Goal: Transaction & Acquisition: Purchase product/service

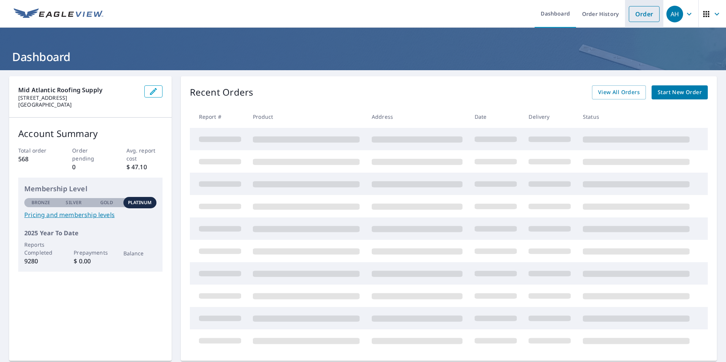
click at [632, 16] on link "Order" at bounding box center [644, 14] width 31 height 16
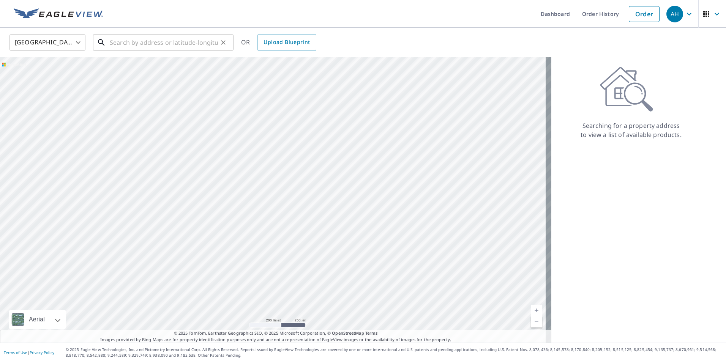
click at [130, 43] on input "text" at bounding box center [164, 42] width 108 height 21
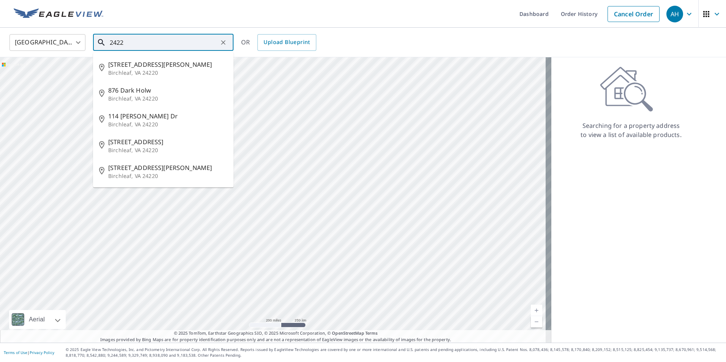
type input "2422"
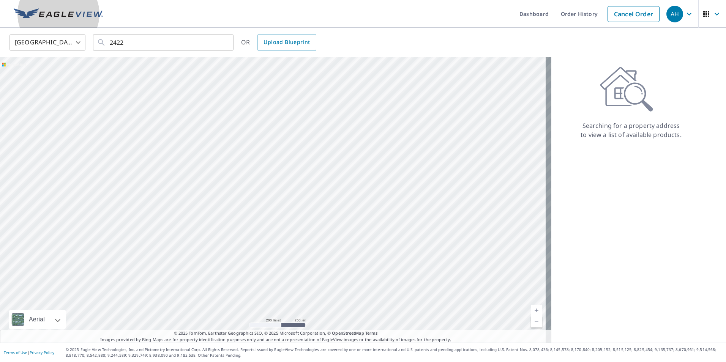
click at [60, 14] on img at bounding box center [59, 13] width 90 height 11
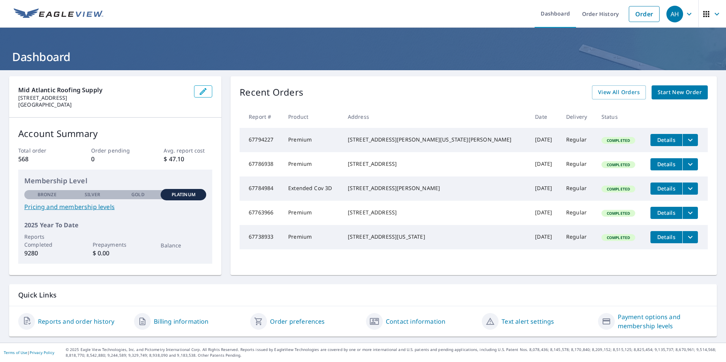
click at [404, 140] on div "[STREET_ADDRESS][PERSON_NAME][US_STATE][PERSON_NAME]" at bounding box center [435, 140] width 175 height 8
click at [655, 140] on span "Details" at bounding box center [666, 139] width 23 height 7
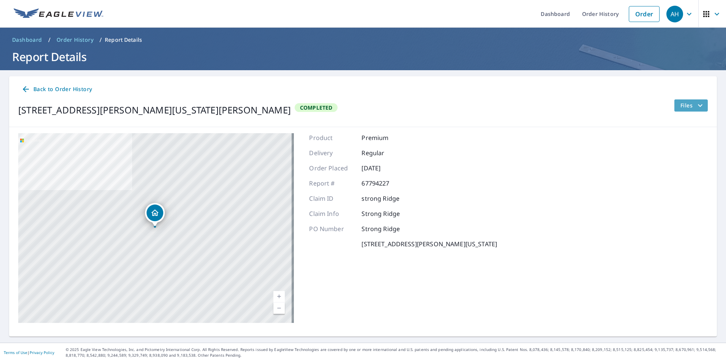
click at [696, 103] on icon "filesDropdownBtn-67794227" at bounding box center [700, 105] width 9 height 9
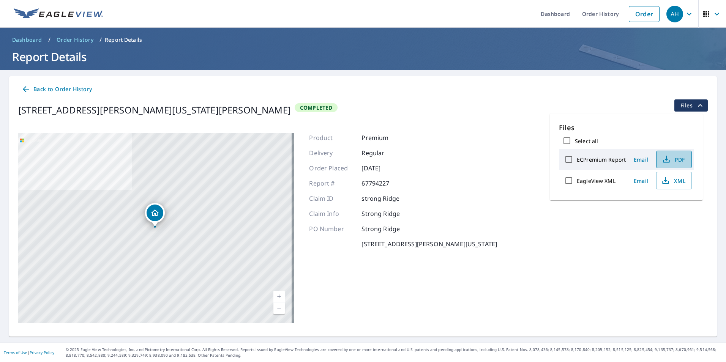
click at [670, 159] on span "PDF" at bounding box center [673, 159] width 24 height 9
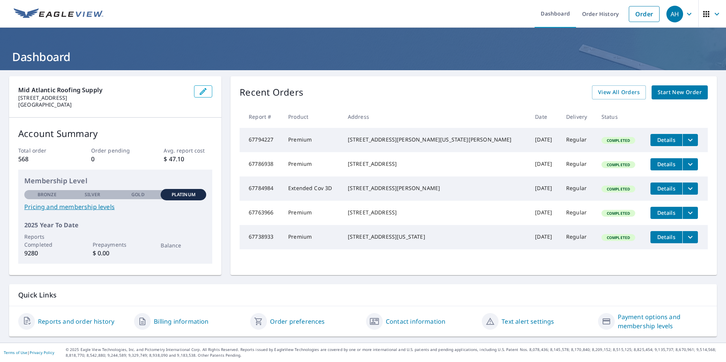
click at [655, 166] on span "Details" at bounding box center [666, 164] width 23 height 7
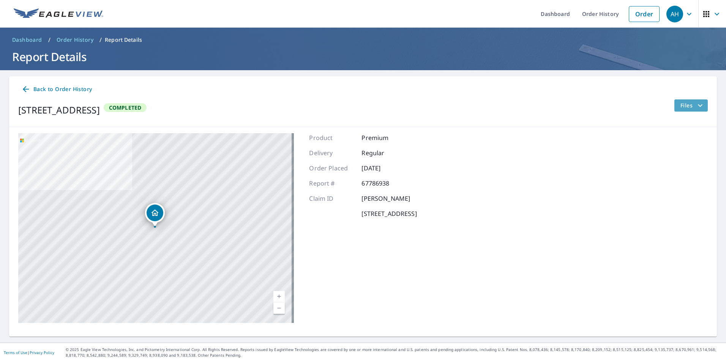
click at [696, 101] on icon "filesDropdownBtn-67786938" at bounding box center [700, 105] width 9 height 9
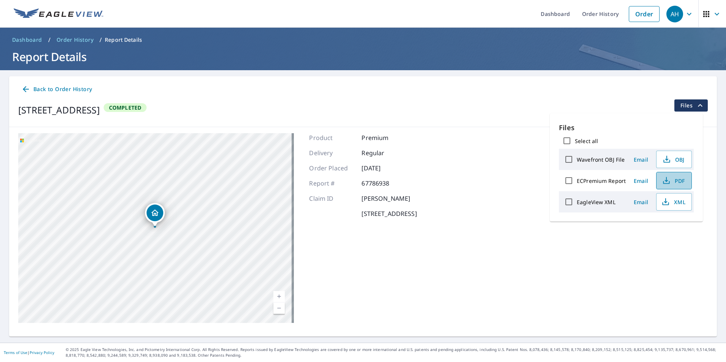
click at [675, 181] on span "PDF" at bounding box center [673, 180] width 24 height 9
click at [644, 12] on link "Order" at bounding box center [644, 14] width 31 height 16
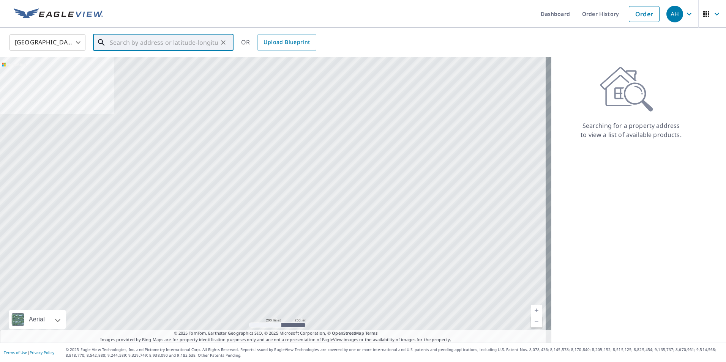
paste input "[STREET_ADDRESS]"
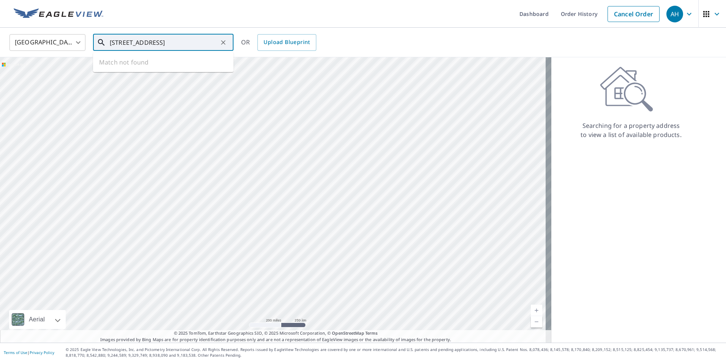
scroll to position [0, 10]
click at [138, 65] on span "[STREET_ADDRESS]" at bounding box center [167, 64] width 119 height 9
type input "[STREET_ADDRESS]"
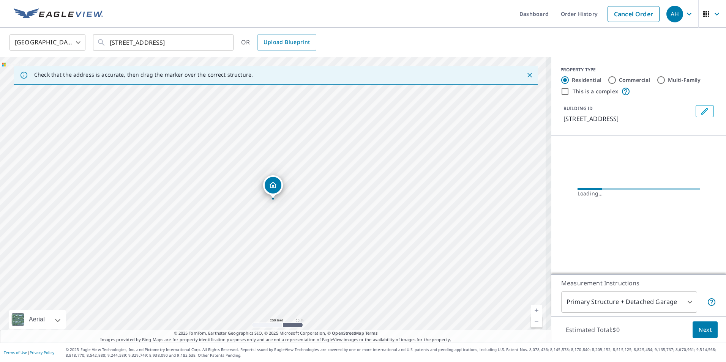
scroll to position [0, 0]
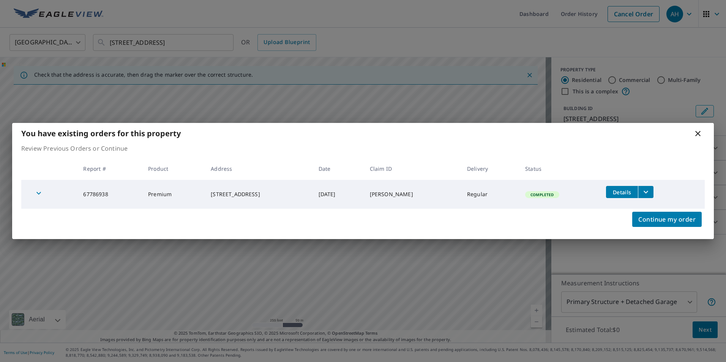
click at [696, 132] on icon at bounding box center [697, 133] width 5 height 5
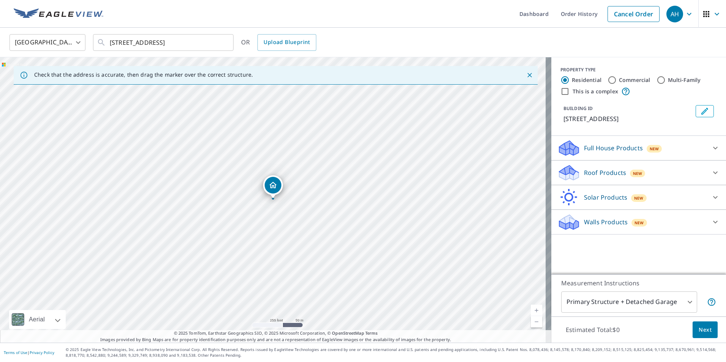
click at [600, 174] on p "Roof Products" at bounding box center [605, 172] width 42 height 9
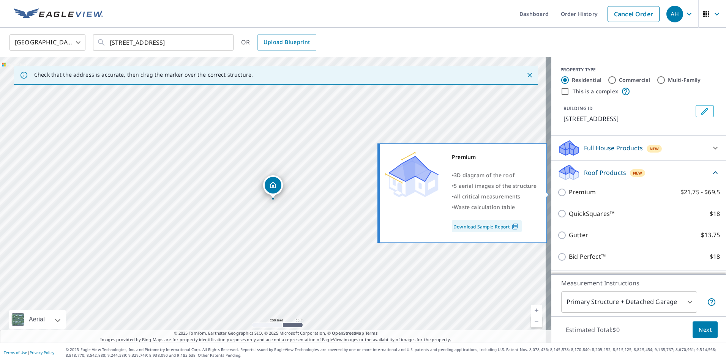
click at [581, 196] on p "Premium" at bounding box center [582, 192] width 27 height 9
click at [569, 196] on input "Premium $21.75 - $69.5" at bounding box center [563, 192] width 11 height 9
checkbox input "true"
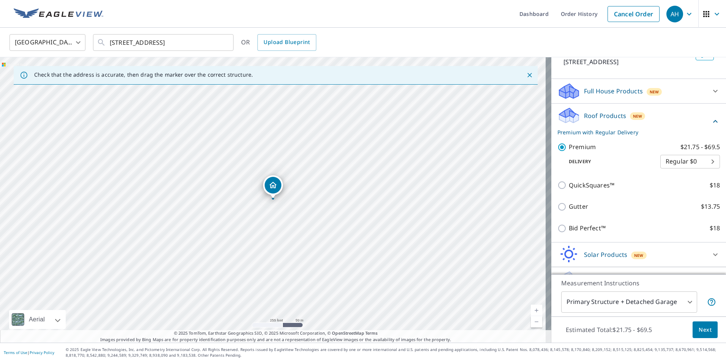
scroll to position [74, 0]
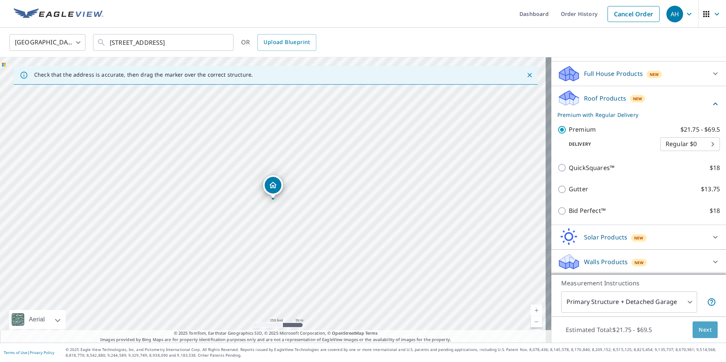
click at [700, 326] on span "Next" at bounding box center [705, 330] width 13 height 9
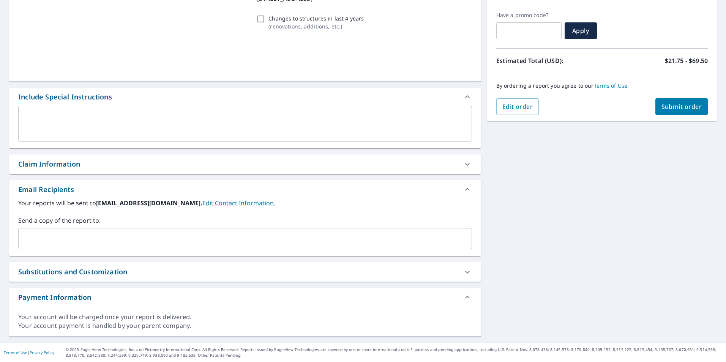
scroll to position [121, 0]
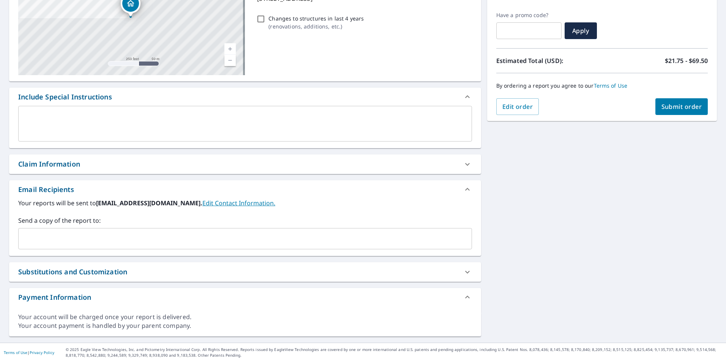
click at [164, 132] on textarea at bounding box center [245, 124] width 443 height 22
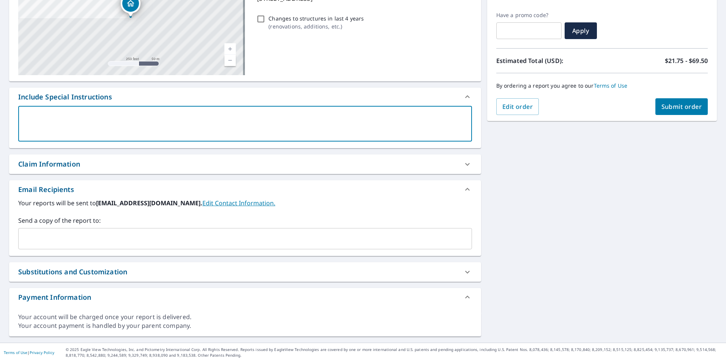
type textarea "P"
type textarea "x"
type textarea "Pl"
type textarea "x"
type textarea "Ple"
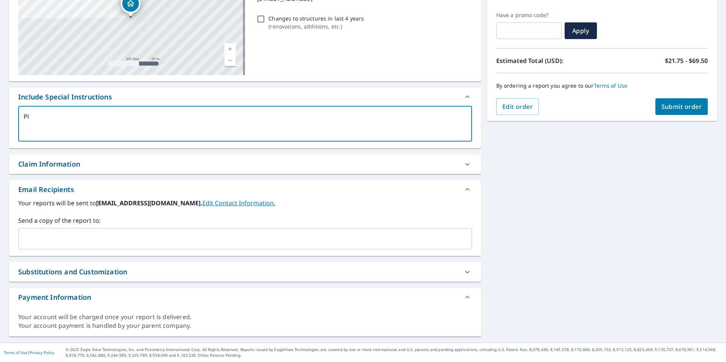
type textarea "x"
type textarea "Plea"
type textarea "x"
type textarea "Pleas"
type textarea "x"
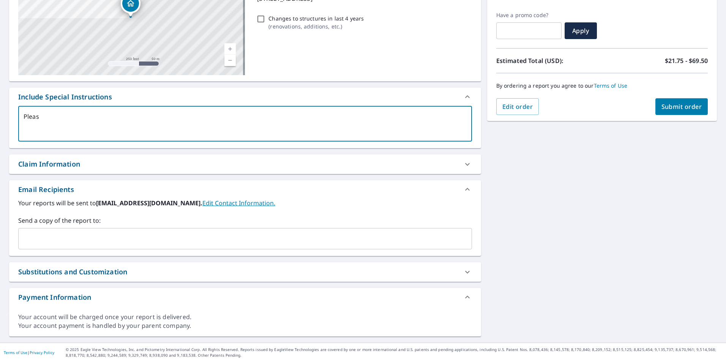
type textarea "Please"
type textarea "x"
type textarea "Please"
type textarea "x"
type textarea "Please i"
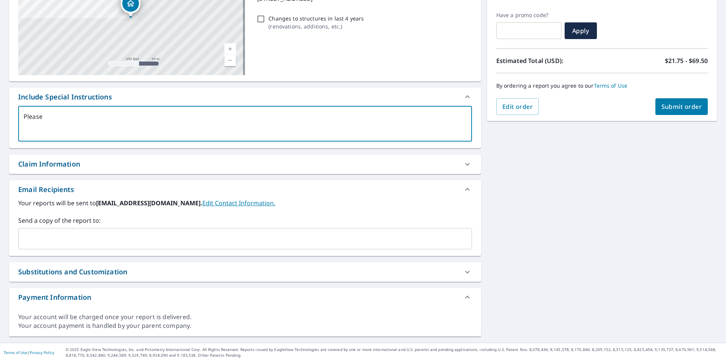
type textarea "x"
type textarea "Please in"
type textarea "x"
type textarea "Please inc"
type textarea "x"
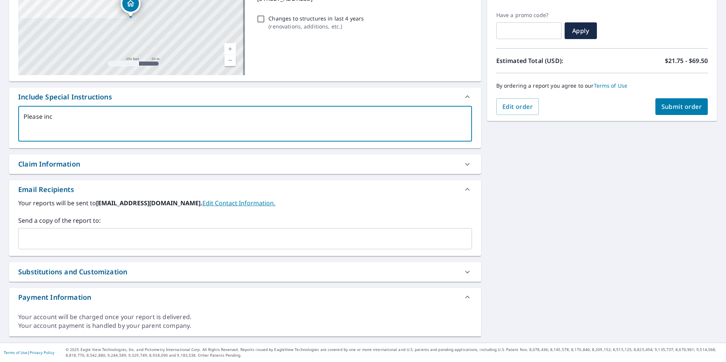
type textarea "Please incl"
type textarea "x"
type textarea "Please inclu"
type textarea "x"
type textarea "Please includ"
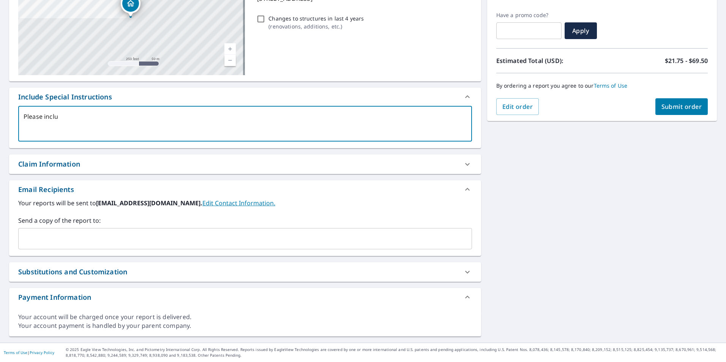
type textarea "x"
type textarea "Please include"
type textarea "x"
type textarea "Please included"
type textarea "x"
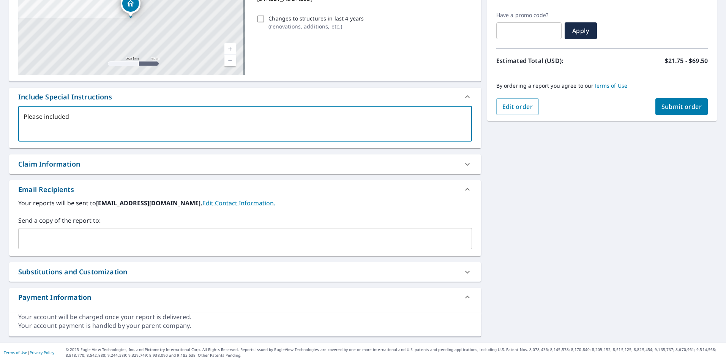
type textarea "Please include"
type textarea "x"
type textarea "Please include"
type textarea "x"
type textarea "Please include t"
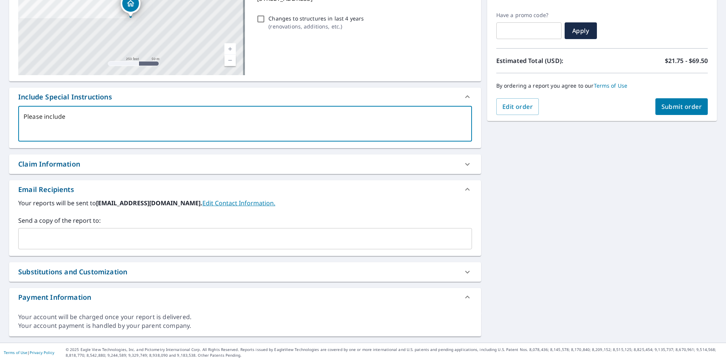
type textarea "x"
type textarea "Please include th"
type textarea "x"
type textarea "Please include the"
type textarea "x"
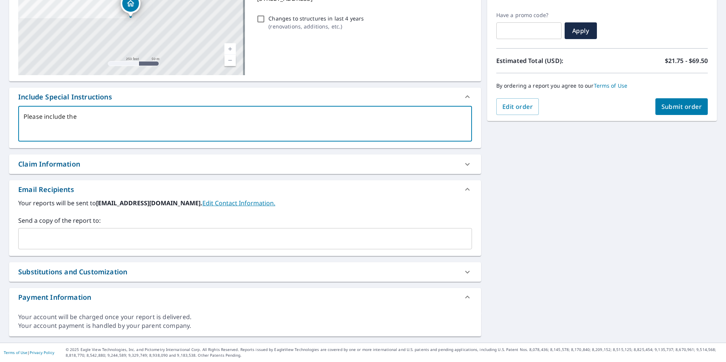
type textarea "Please include the"
type textarea "x"
type textarea "Please include the d"
type textarea "x"
type textarea "Please include the de"
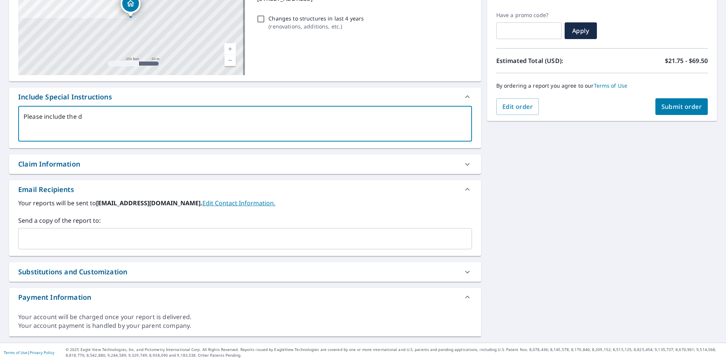
type textarea "x"
type textarea "Please include the det"
type textarea "x"
type textarea "Please include the deta"
type textarea "x"
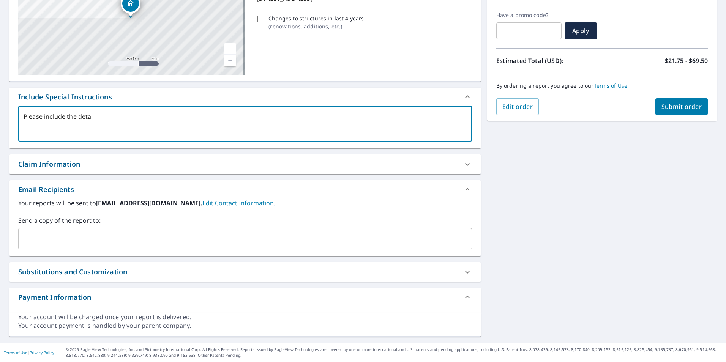
type textarea "Please include the detac"
type textarea "x"
type textarea "Please include the detach"
type textarea "x"
type textarea "Please include the detache"
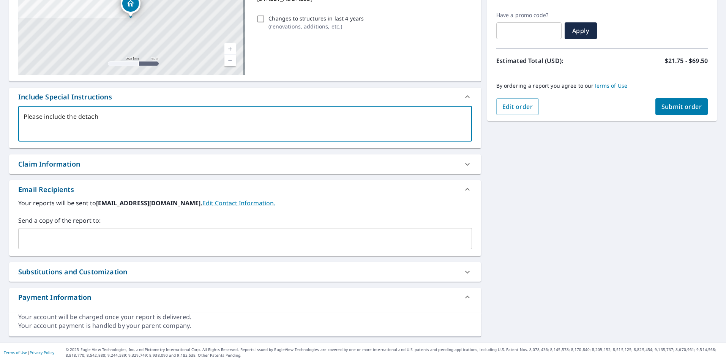
type textarea "x"
type textarea "Please include the detached"
type textarea "x"
type textarea "Please include the detached"
type textarea "x"
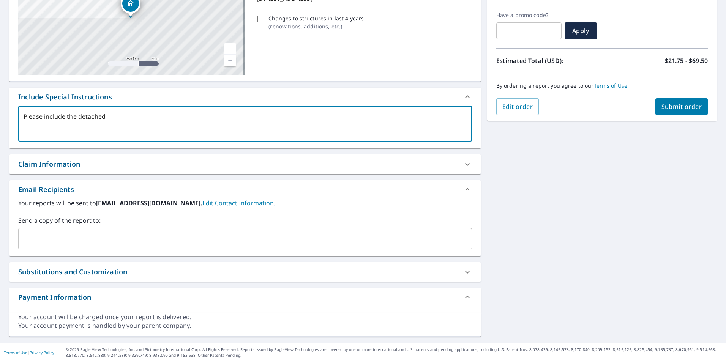
type textarea "Please include the detached g"
type textarea "x"
type textarea "Please include the detached ga"
type textarea "x"
type textarea "Please include the detached gar"
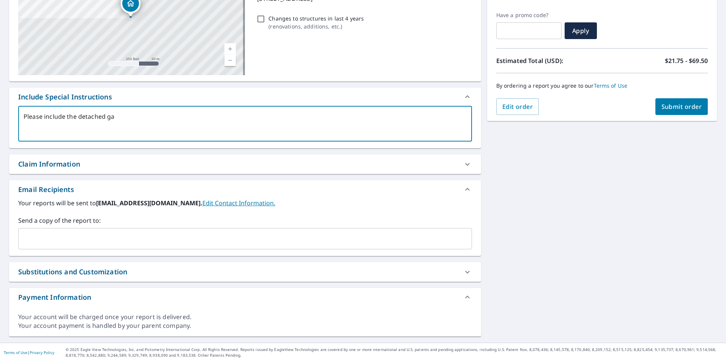
type textarea "x"
type textarea "Please include the detached gara"
type textarea "x"
type textarea "Please include the detached garag"
type textarea "x"
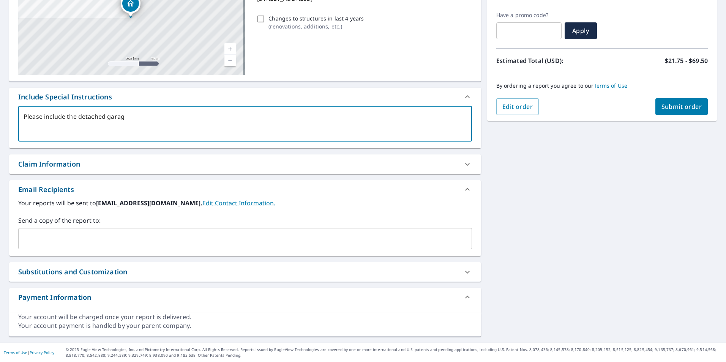
type textarea "Please include the detached garage"
type textarea "x"
type textarea "Please include the detached garage."
type textarea "x"
type textarea "Please include the detached garage."
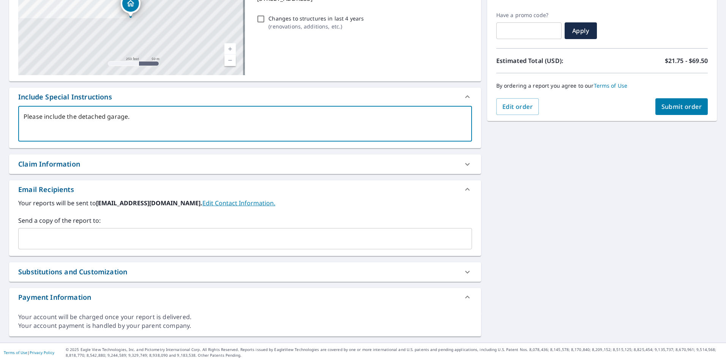
type textarea "x"
type textarea "Please include the detached garage. W"
type textarea "x"
type textarea "Please include the detached garage. We"
type textarea "x"
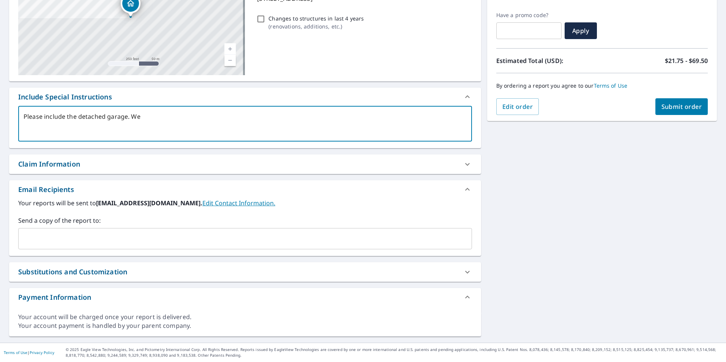
type textarea "Please include the detached garage. We"
type textarea "x"
type textarea "Please include the detached garage. We o"
type textarea "x"
type textarea "Please include the detached garage. We or"
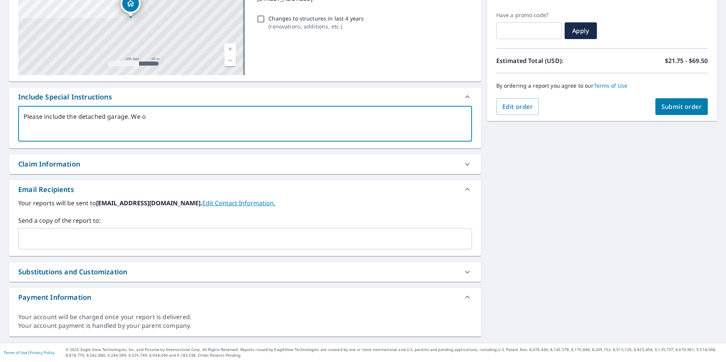
type textarea "x"
type textarea "Please include the detached garage. We ord"
type textarea "x"
type textarea "Please include the detached garage. We orde"
type textarea "x"
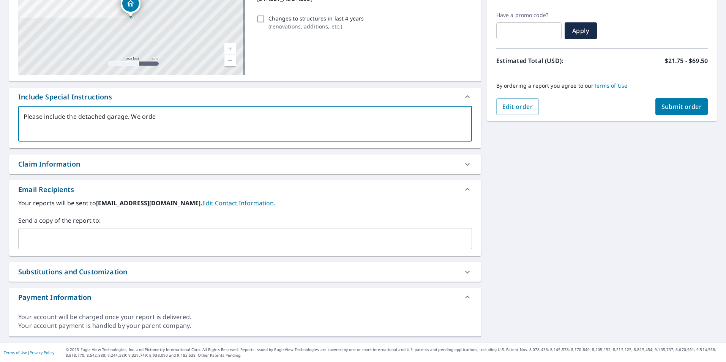
type textarea "Please include the detached garage. We order"
type textarea "x"
type textarea "Please include the detached garage. We ordere"
type textarea "x"
type textarea "Please include the detached garage. We ordered"
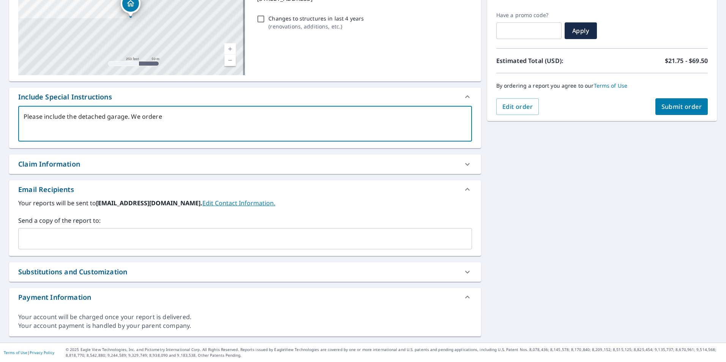
type textarea "x"
type textarea "Please include the detached garage. We ordered"
type textarea "x"
type textarea "Please include the detached garage. We ordered a"
type textarea "x"
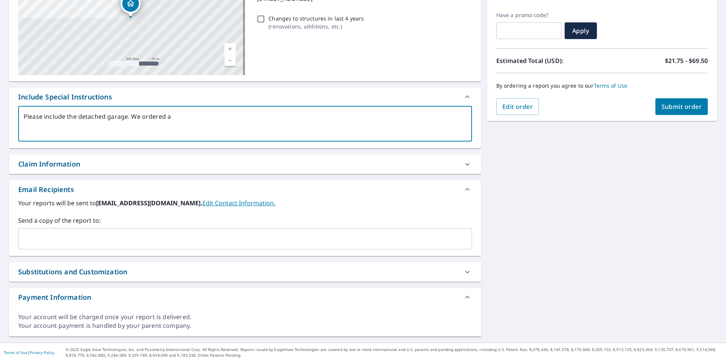
type textarea "Please include the detached garage. We ordered an"
type textarea "x"
type textarea "Please include the detached garage. We ordered an"
type textarea "x"
type textarea "Please include the detached garage. We ordered an"
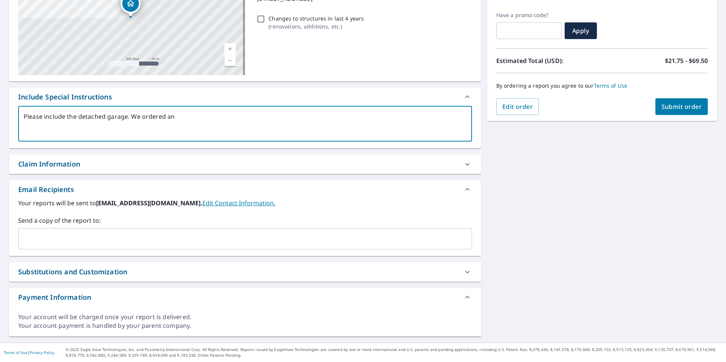
type textarea "x"
type textarea "Please include the detached garage. We ordered a"
type textarea "x"
type textarea "Please include the detached garage. We ordered"
type textarea "x"
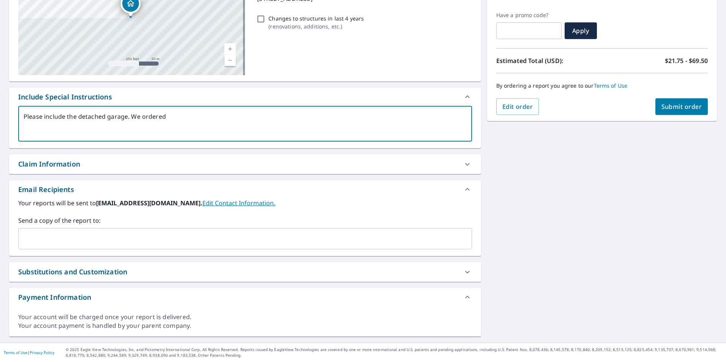
type textarea "Please include the detached garage. We ordered a"
type textarea "x"
type textarea "Please include the detached garage. We ordered a"
type textarea "x"
type textarea "Please include the detached garage. We ordered a r"
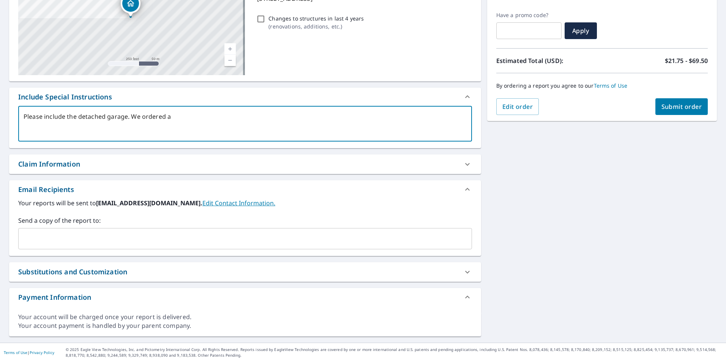
type textarea "x"
type textarea "Please include the detached garage. We ordered a re"
type textarea "x"
type textarea "Please include the detached garage. We ordered a rep"
type textarea "x"
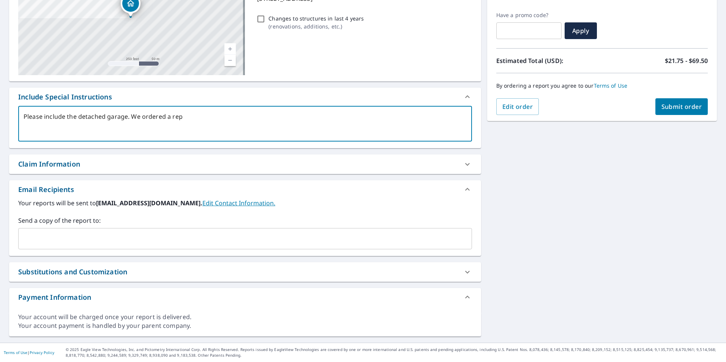
type textarea "Please include the detached garage. We ordered a repo"
type textarea "x"
type textarea "Please include the detached garage. We ordered a repot"
type textarea "x"
type textarea "Please include the detached garage. We ordered a repoty"
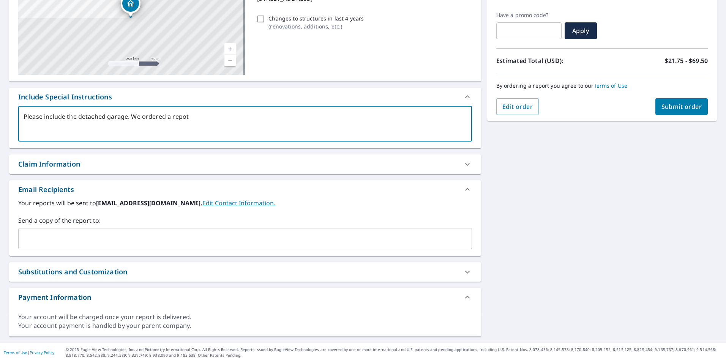
type textarea "x"
type textarea "Please include the detached garage. We ordered a repot"
type textarea "x"
type textarea "Please include the detached garage. We ordered a repo"
type textarea "x"
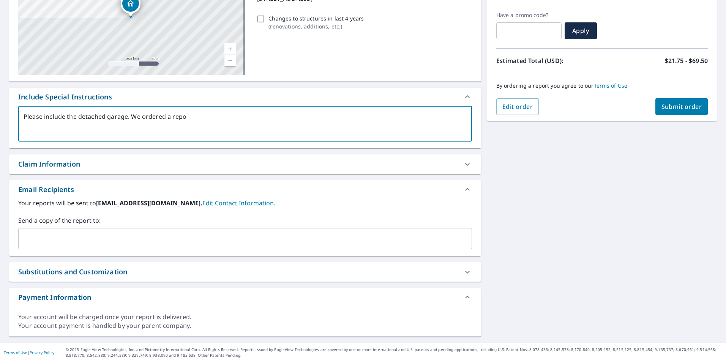
type textarea "Please include the detached garage. We ordered a repor"
type textarea "x"
type textarea "Please include the detached garage. We ordered a report"
type textarea "x"
type textarea "Please include the detached garage. We ordered a report"
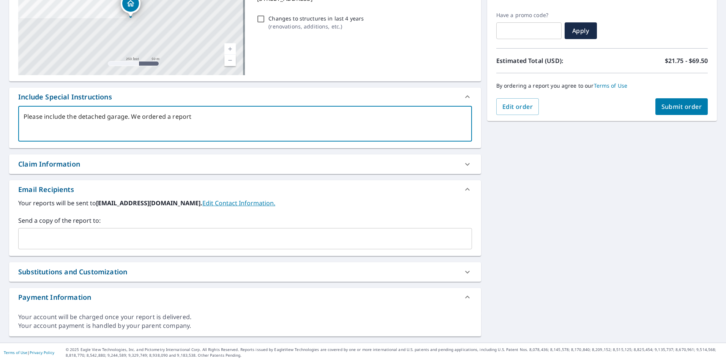
type textarea "x"
type textarea "Please include the detached garage. We ordered a report o"
type textarea "x"
type textarea "Please include the detached garage. We ordered a report on"
type textarea "x"
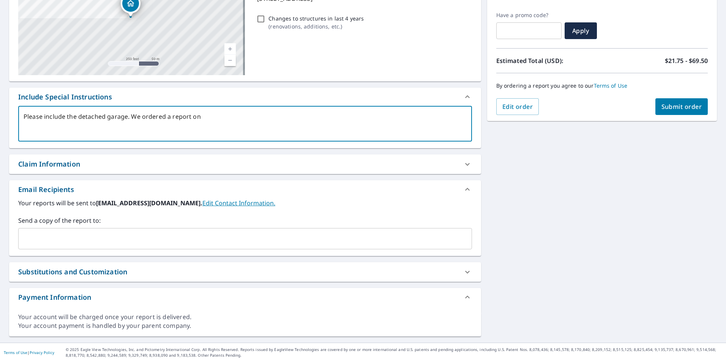
type textarea "Please include the detached garage. We ordered a report on"
type textarea "x"
type textarea "Please include the detached garage. We ordered a report on t"
type textarea "x"
type textarea "Please include the detached garage. We ordered a report on th"
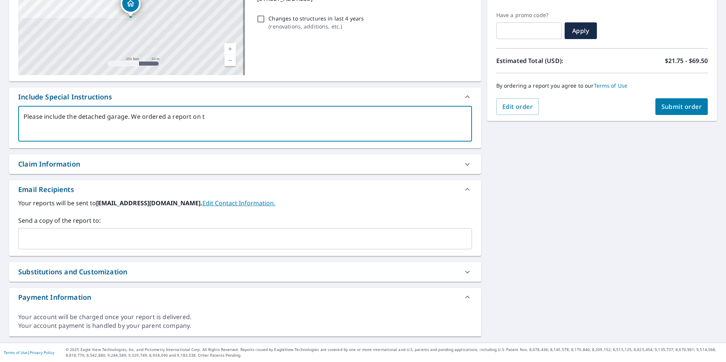
type textarea "x"
type textarea "Please include the detached garage. We ordered a report on thi"
type textarea "x"
type textarea "Please include the detached garage. We ordered a report on this"
type textarea "x"
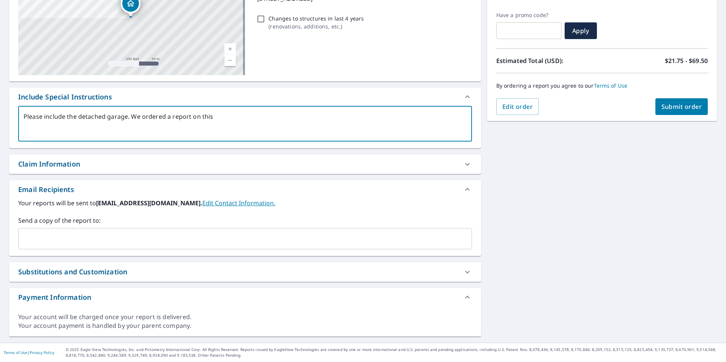
type textarea "Please include the detached garage. We ordered a report on this"
type textarea "x"
type textarea "Please include the detached garage. We ordered a report on this p"
type textarea "x"
type textarea "Please include the detached garage. We ordered a report on this pr"
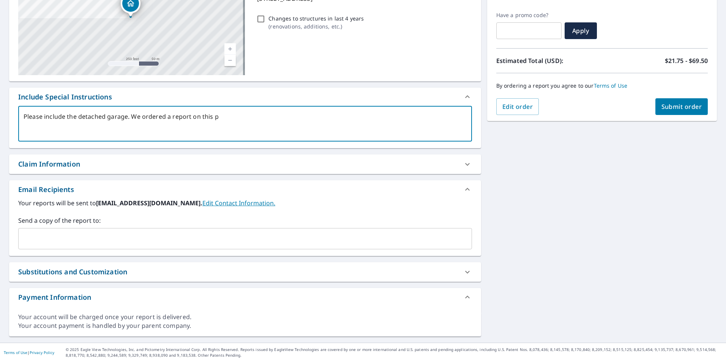
type textarea "x"
type textarea "Please include the detached garage. We ordered a report on this pro"
type textarea "x"
type textarea "Please include the detached garage. We ordered a report on this prop"
type textarea "x"
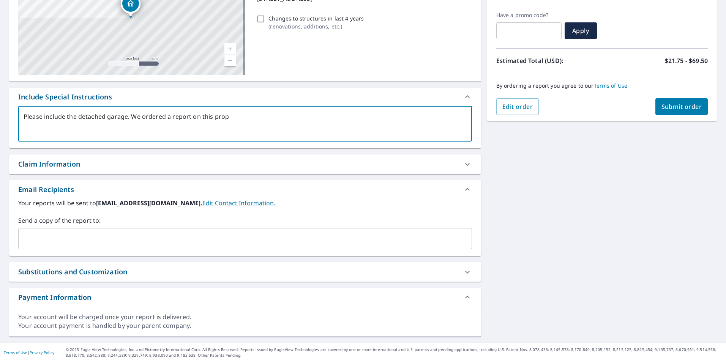
type textarea "Please include the detached garage. We ordered a report on this prope"
type textarea "x"
type textarea "Please include the detached garage. We ordered a report on this proper"
type textarea "x"
type textarea "Please include the detached garage. We ordered a report on this propert"
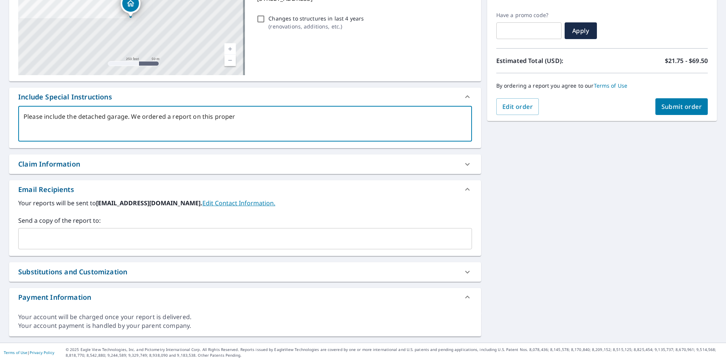
type textarea "x"
type textarea "Please include the detached garage. We ordered a report on this property"
type textarea "x"
type textarea "Please include the detached garage. We ordered a report on this property"
type textarea "x"
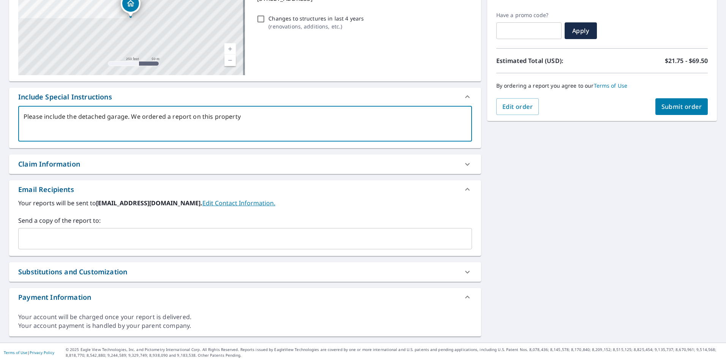
type textarea "Please include the detached garage. We ordered a report on this property y"
type textarea "x"
type textarea "Please include the detached garage. We ordered a report on this property ye"
type textarea "x"
type textarea "Please include the detached garage. We ordered a report on this property yes"
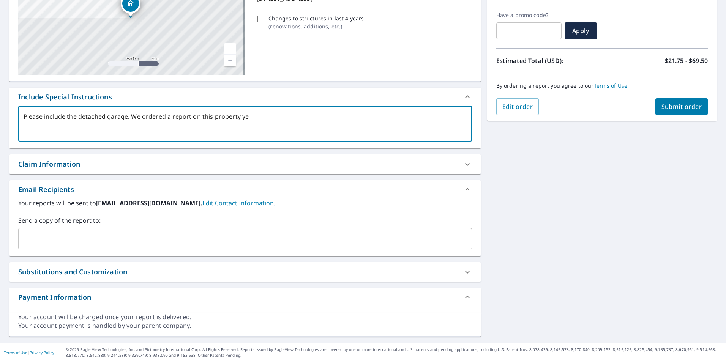
type textarea "x"
type textarea "Please include the detached garage. We ordered a report on this property yest"
type textarea "x"
type textarea "Please include the detached garage. We ordered a report on this property yeste"
type textarea "x"
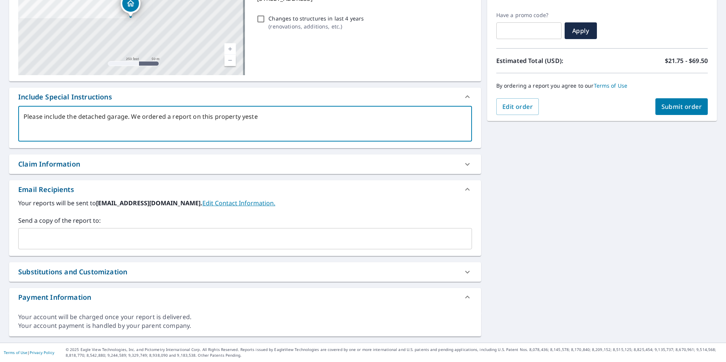
type textarea "Please include the detached garage. We ordered a report on this property yester"
type textarea "x"
type textarea "Please include the detached garage. We ordered a report on this property yesterd"
type textarea "x"
type textarea "Please include the detached garage. We ordered a report on this property yester…"
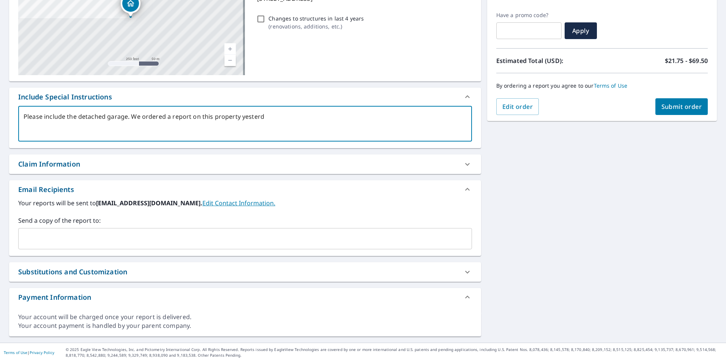
type textarea "x"
type textarea "Please include the detached garage. We ordered a report on this property [DATE]"
type textarea "x"
type textarea "Please include the detached garage. We ordered a report on this property [DATE],"
type textarea "x"
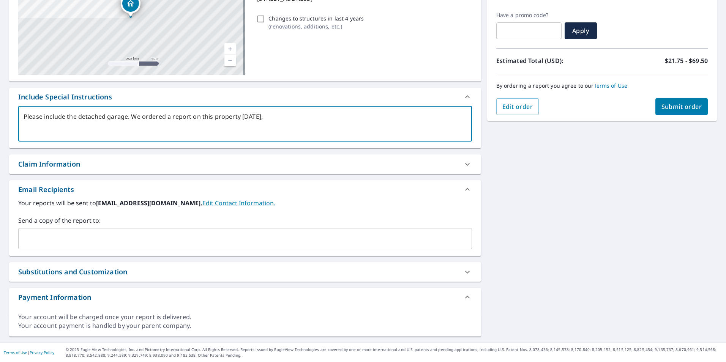
type textarea "Please include the detached garage. We ordered a report on this property [DATE],"
type textarea "x"
type textarea "Please include the detached garage. We ordered a report on this property [DATE]…"
type textarea "x"
type textarea "Please include the detached garage. We ordered a report on this property [DATE]…"
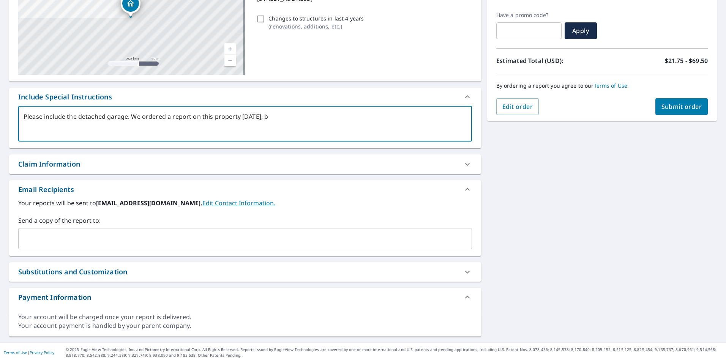
type textarea "x"
type textarea "Please include the detached garage. We ordered a report on this property [DATE]…"
click at [86, 238] on input "text" at bounding box center [240, 239] width 436 height 14
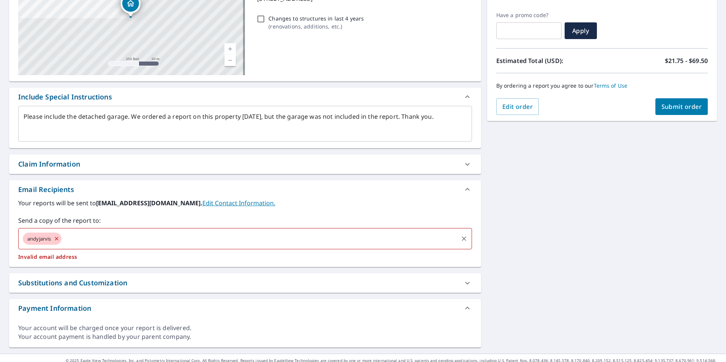
click at [57, 240] on icon at bounding box center [57, 239] width 6 height 8
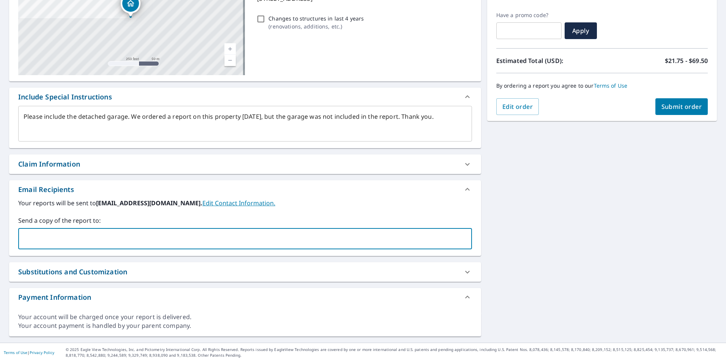
click at [63, 239] on input "text" at bounding box center [240, 239] width 436 height 14
click at [227, 168] on div "Claim Information" at bounding box center [238, 164] width 440 height 10
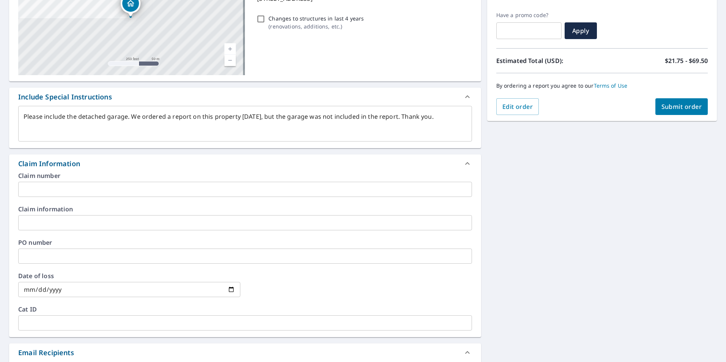
click at [80, 185] on input "text" at bounding box center [245, 189] width 454 height 15
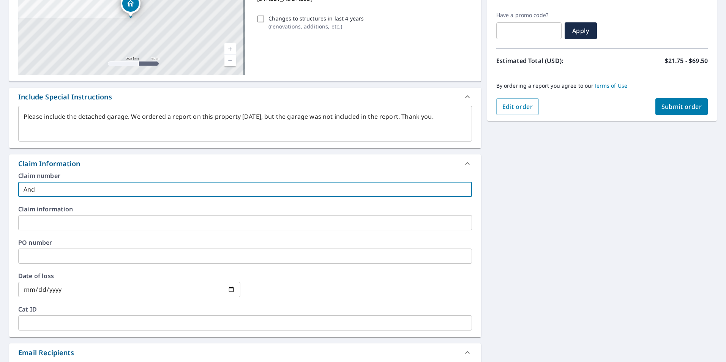
click at [80, 185] on input "And" at bounding box center [245, 189] width 454 height 15
click at [131, 168] on div "Claim Information" at bounding box center [238, 164] width 440 height 10
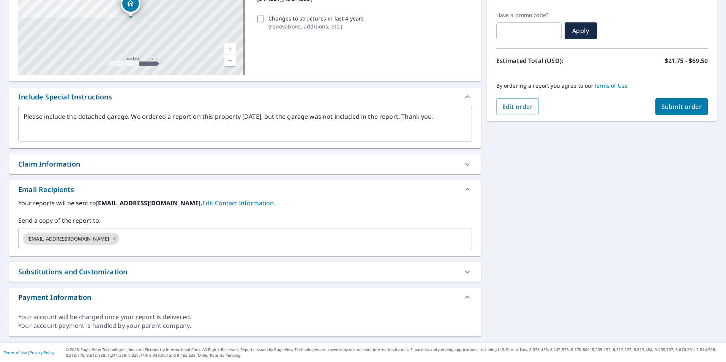
click at [104, 175] on div "[STREET_ADDRESS] Aerial Road A standard road map Aerial A detailed look from ab…" at bounding box center [245, 146] width 472 height 382
click at [109, 172] on div "Claim Information" at bounding box center [245, 164] width 472 height 19
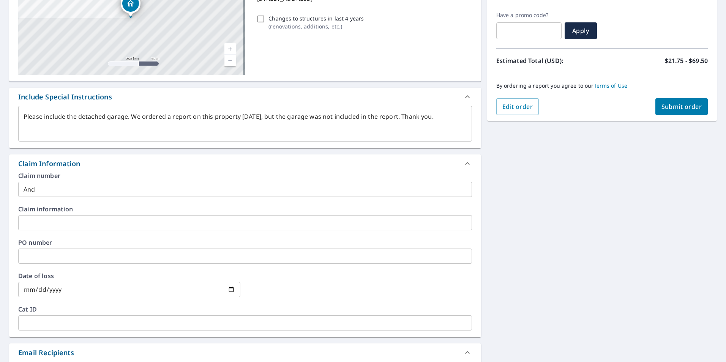
click at [84, 188] on input "And" at bounding box center [245, 189] width 454 height 15
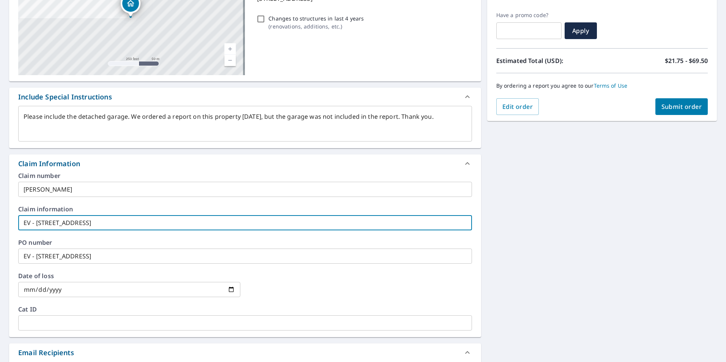
click at [108, 228] on input "EV - [STREET_ADDRESS]" at bounding box center [245, 222] width 454 height 15
drag, startPoint x: 127, startPoint y: 224, endPoint x: 36, endPoint y: 224, distance: 90.8
click at [36, 224] on input "EV - [STREET_ADDRESS]" at bounding box center [245, 222] width 454 height 15
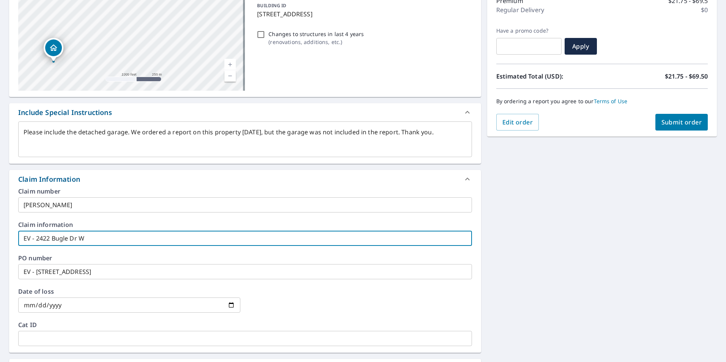
scroll to position [114, 0]
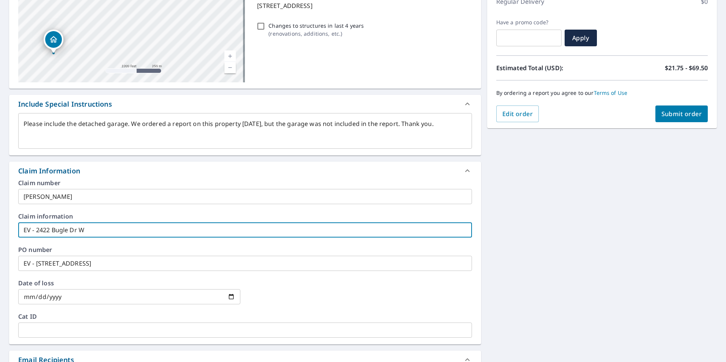
drag, startPoint x: 96, startPoint y: 231, endPoint x: -100, endPoint y: 201, distance: 198.3
click at [0, 201] on html "AH AH Dashboard Order History Cancel Order AH Dashboard / Finalize Order Finali…" at bounding box center [363, 181] width 726 height 362
drag, startPoint x: 93, startPoint y: 266, endPoint x: -39, endPoint y: 253, distance: 132.4
click at [0, 253] on html "AH AH Dashboard Order History Cancel Order AH Dashboard / Finalize Order Finali…" at bounding box center [363, 181] width 726 height 362
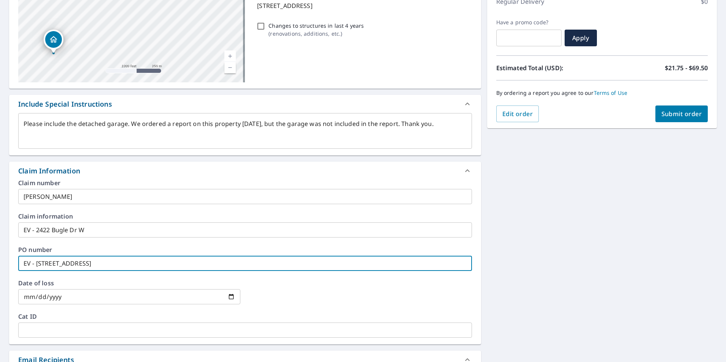
paste input "[STREET_ADDRESS]"
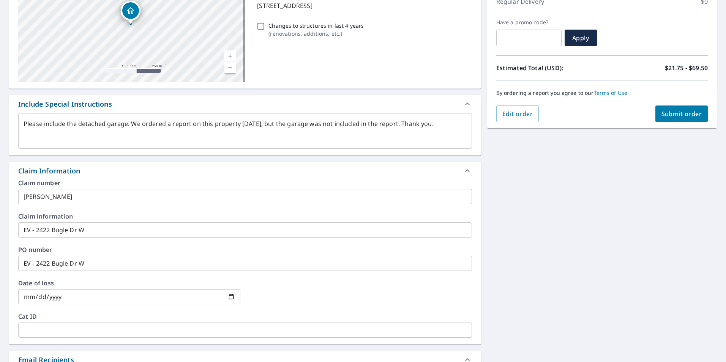
click at [124, 245] on div "Claim number [PERSON_NAME] ​ Claim information EV - 2422 Bugle Dr W ​ PO number…" at bounding box center [245, 262] width 472 height 164
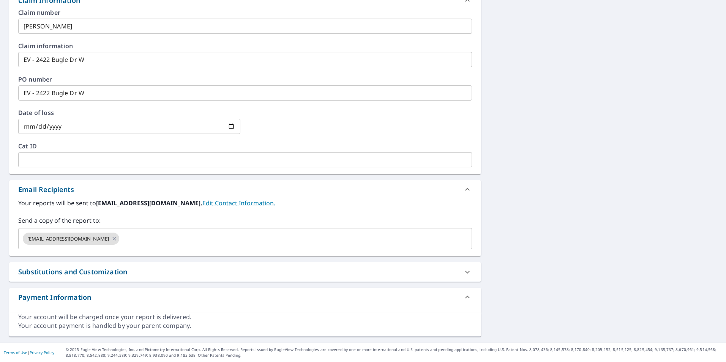
scroll to position [57, 0]
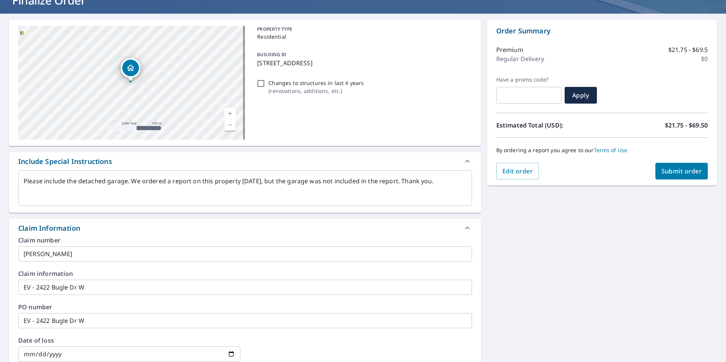
click at [678, 172] on span "Submit order" at bounding box center [682, 171] width 41 height 8
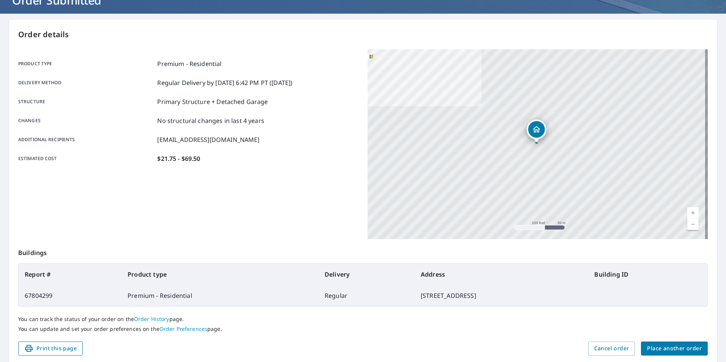
click at [38, 349] on span "Print this page" at bounding box center [50, 348] width 52 height 9
click at [41, 353] on span "Print this page" at bounding box center [50, 348] width 52 height 9
